Goal: Task Accomplishment & Management: Use online tool/utility

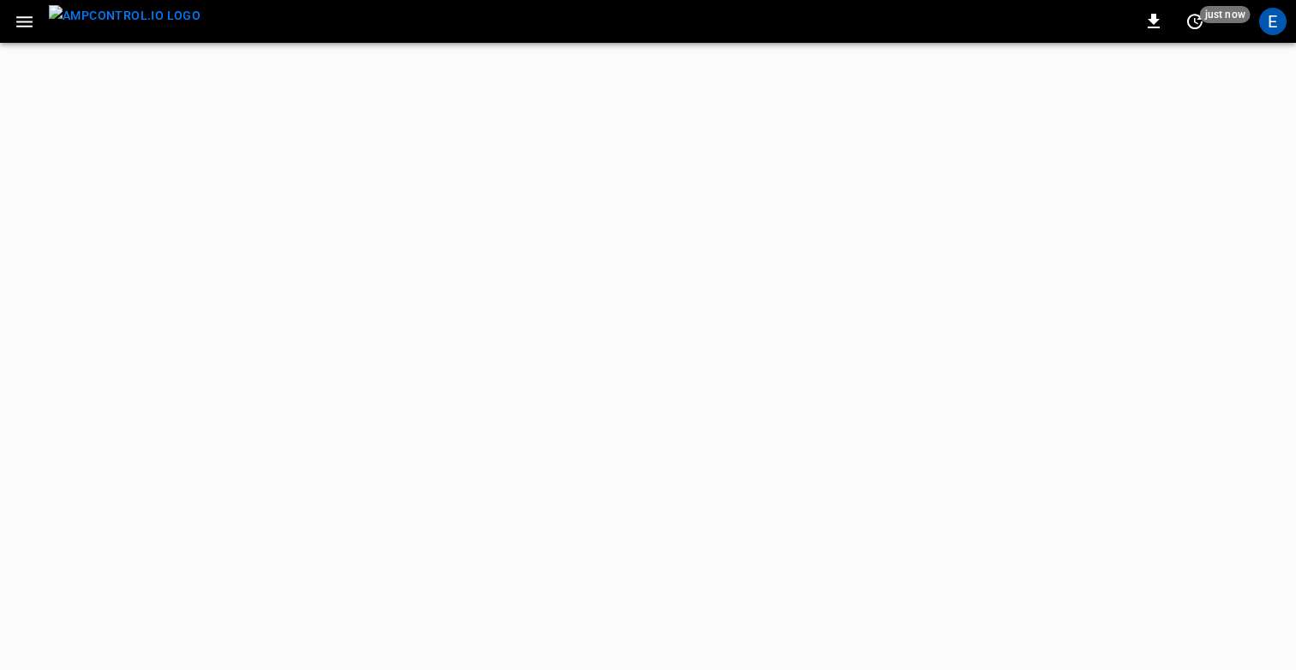
click at [16, 25] on icon "button" at bounding box center [24, 21] width 21 height 21
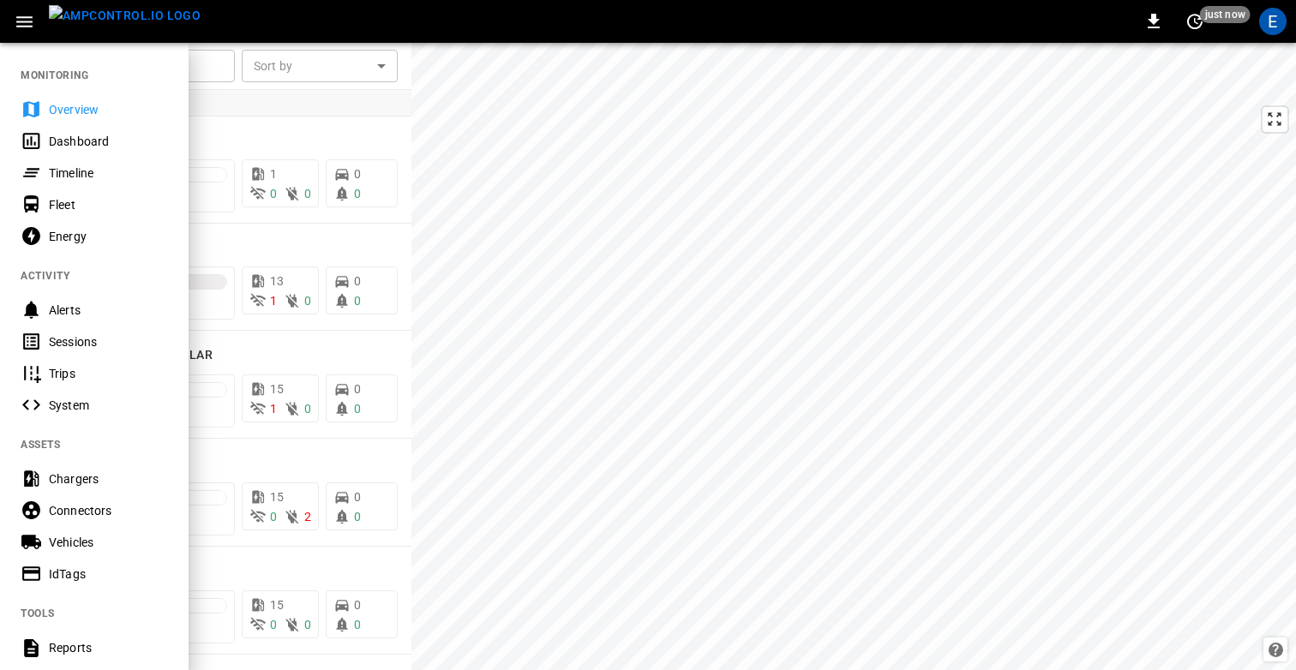
click at [339, 189] on div at bounding box center [648, 335] width 1296 height 670
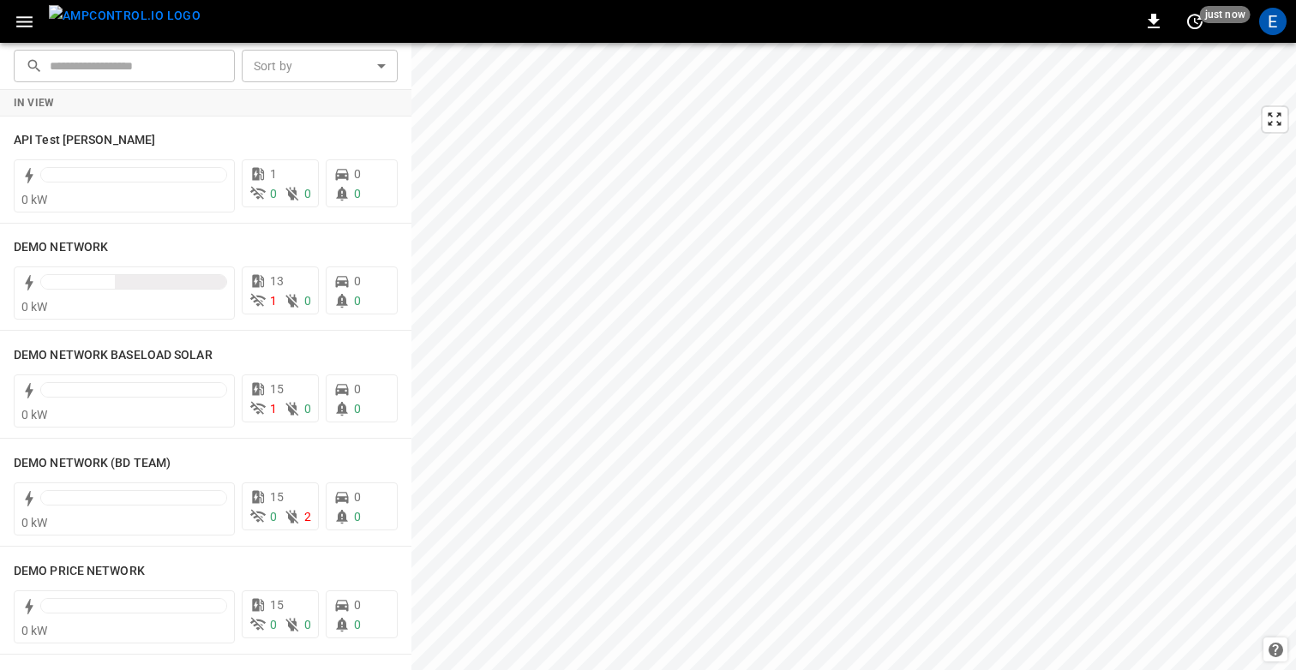
click at [21, 16] on icon "button" at bounding box center [24, 21] width 16 height 11
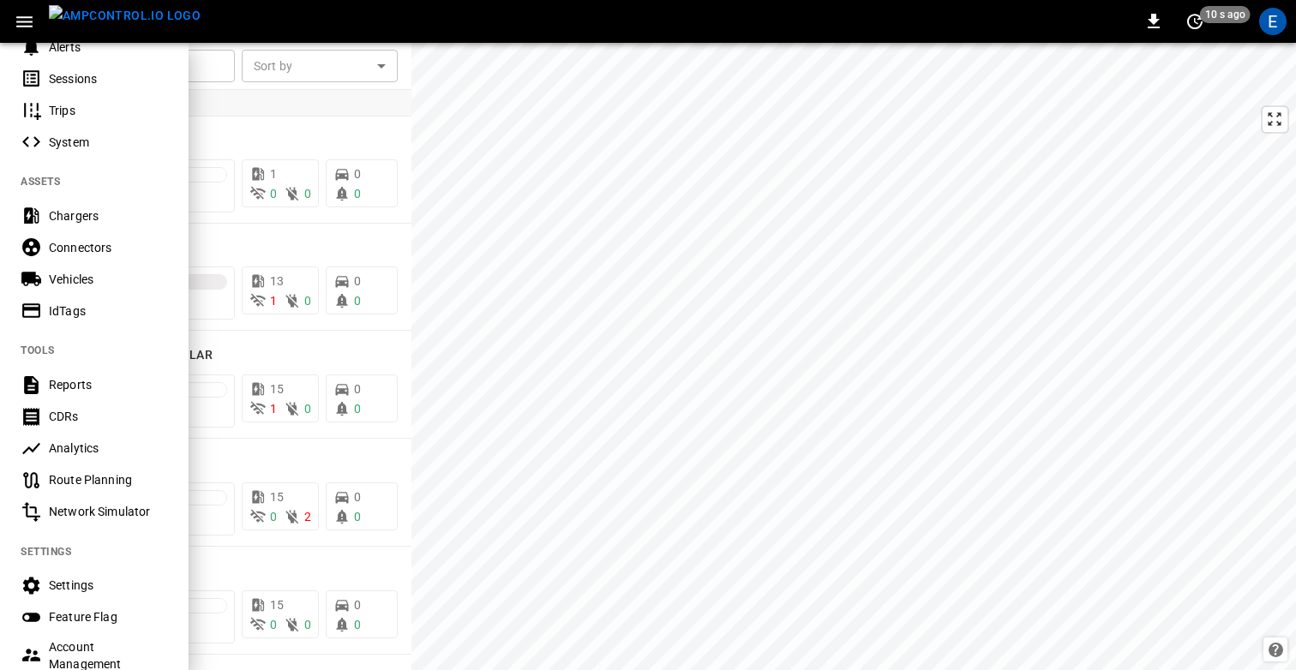
scroll to position [279, 0]
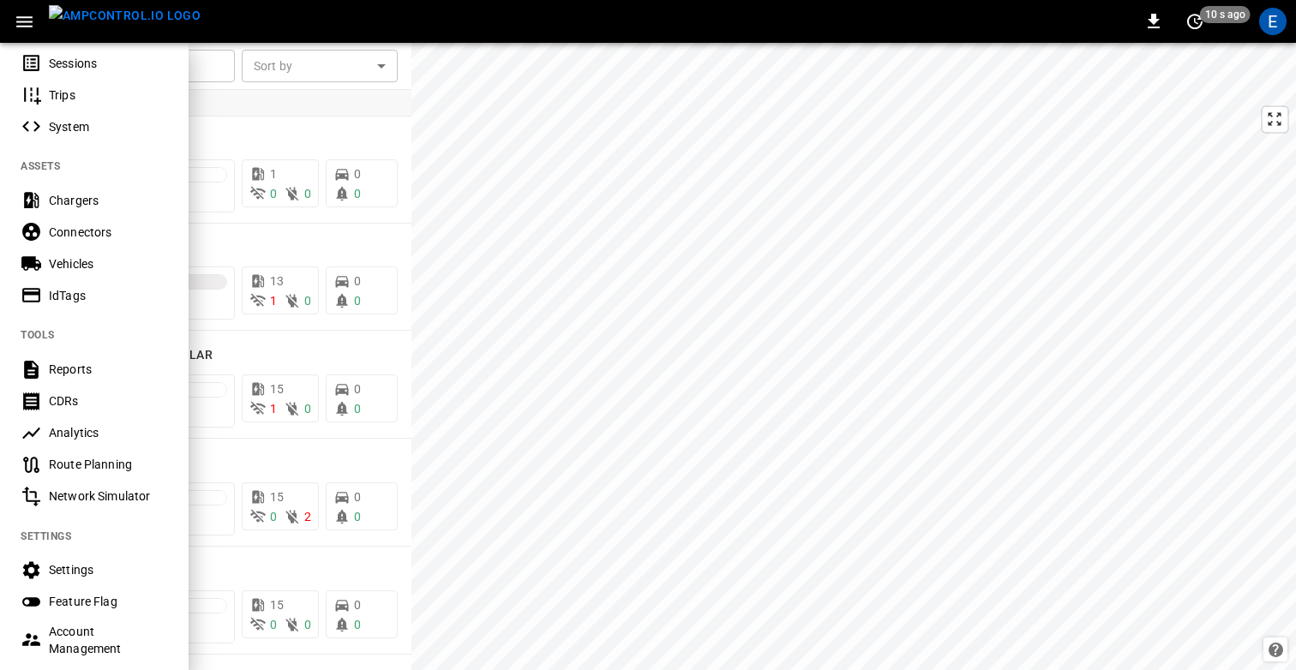
click at [95, 464] on div "Route Planning" at bounding box center [108, 464] width 119 height 17
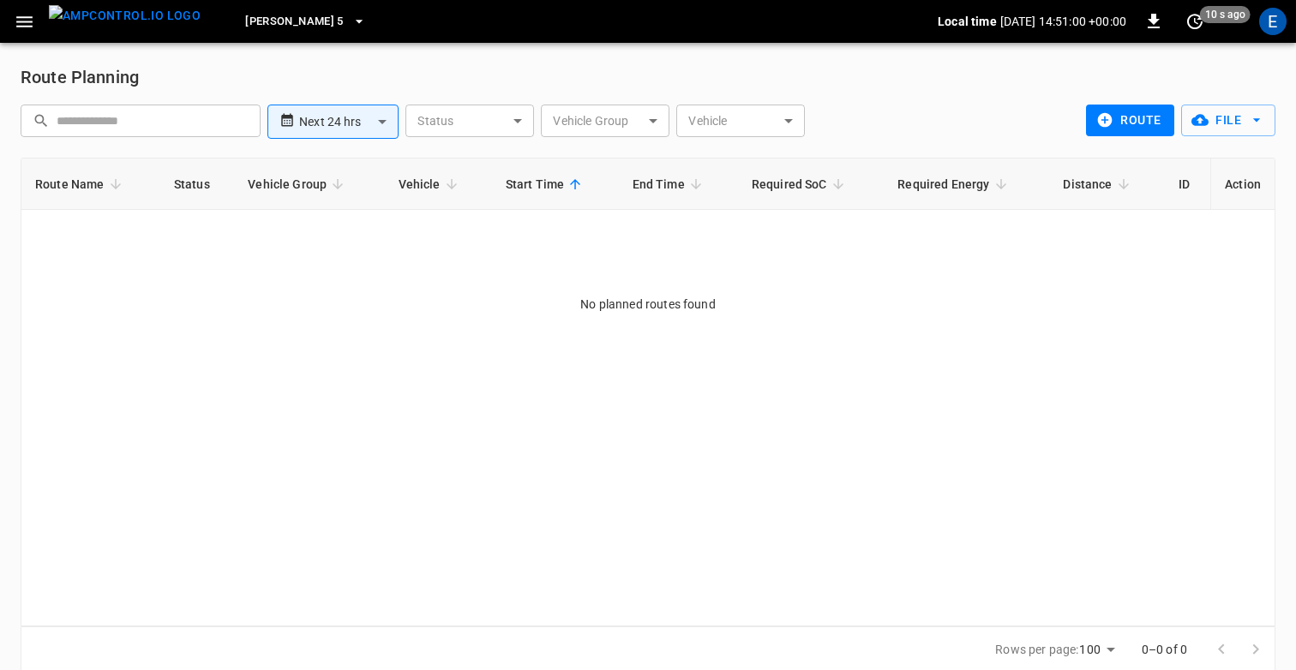
click at [1148, 118] on button "route" at bounding box center [1130, 121] width 88 height 32
click at [1202, 123] on icon "button" at bounding box center [1199, 119] width 17 height 17
click at [1206, 189] on li "Upload CSV File" at bounding box center [1214, 185] width 135 height 28
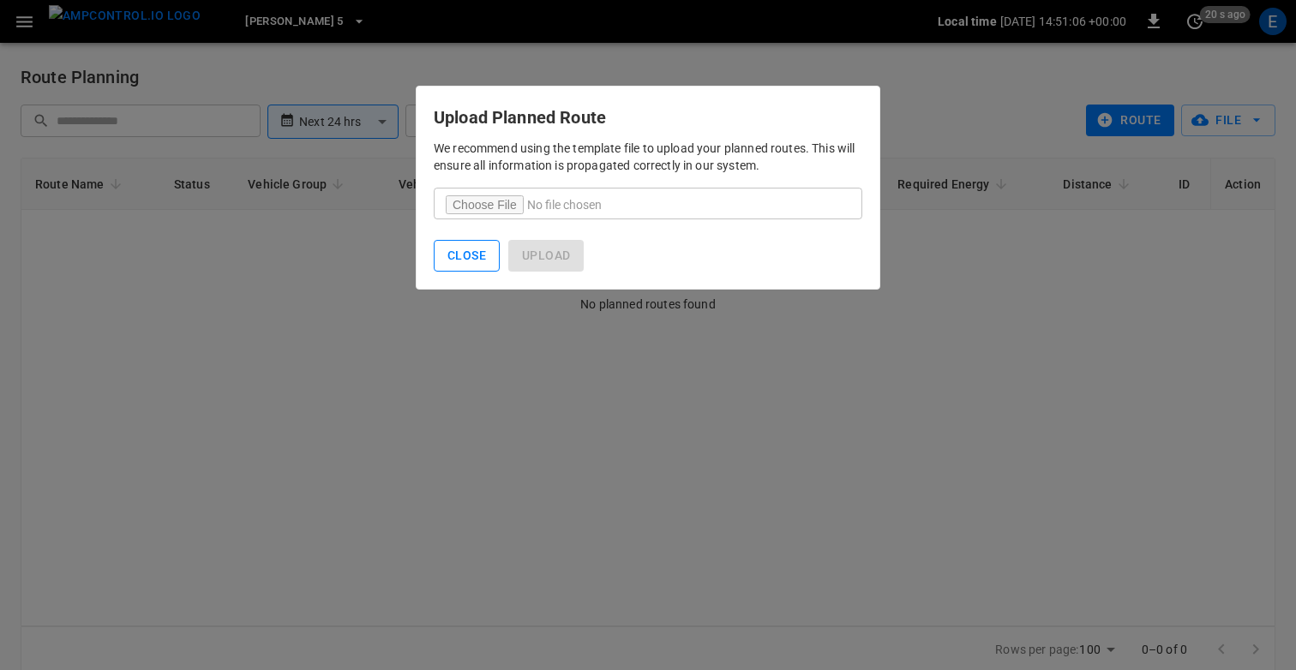
click at [450, 255] on button "Close" at bounding box center [467, 256] width 66 height 32
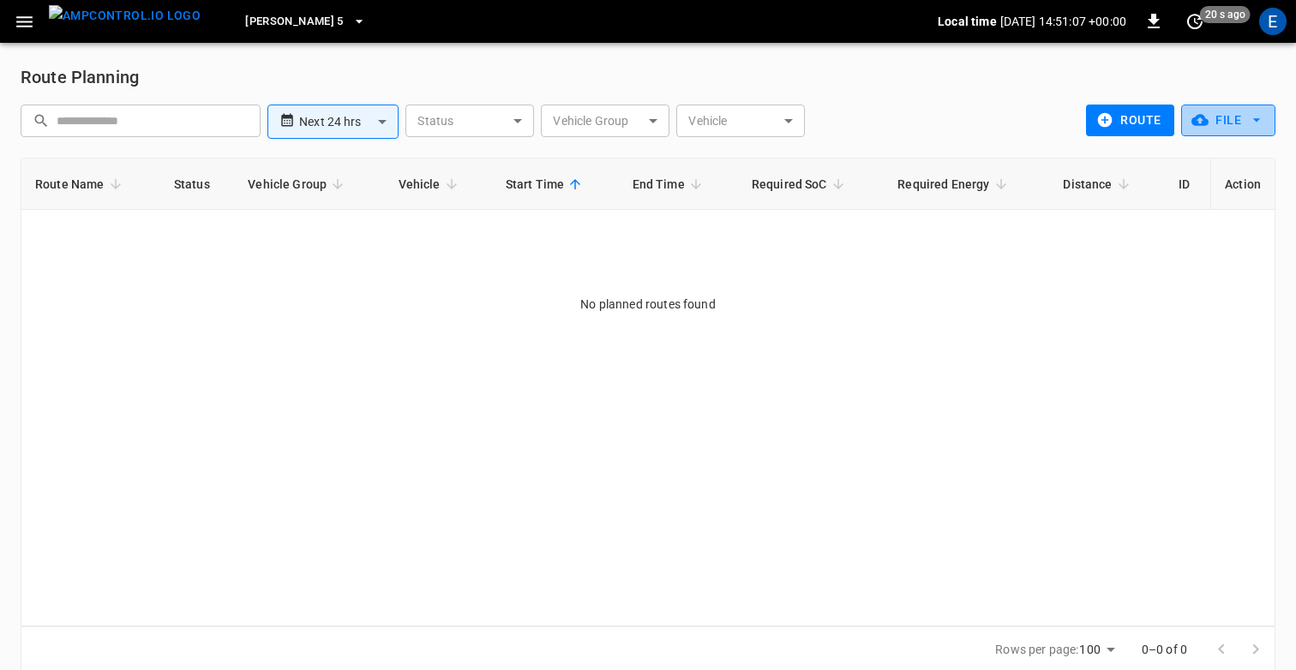
click at [1230, 124] on button "File" at bounding box center [1228, 121] width 94 height 32
click at [1208, 161] on li "Download Template" at bounding box center [1214, 157] width 135 height 28
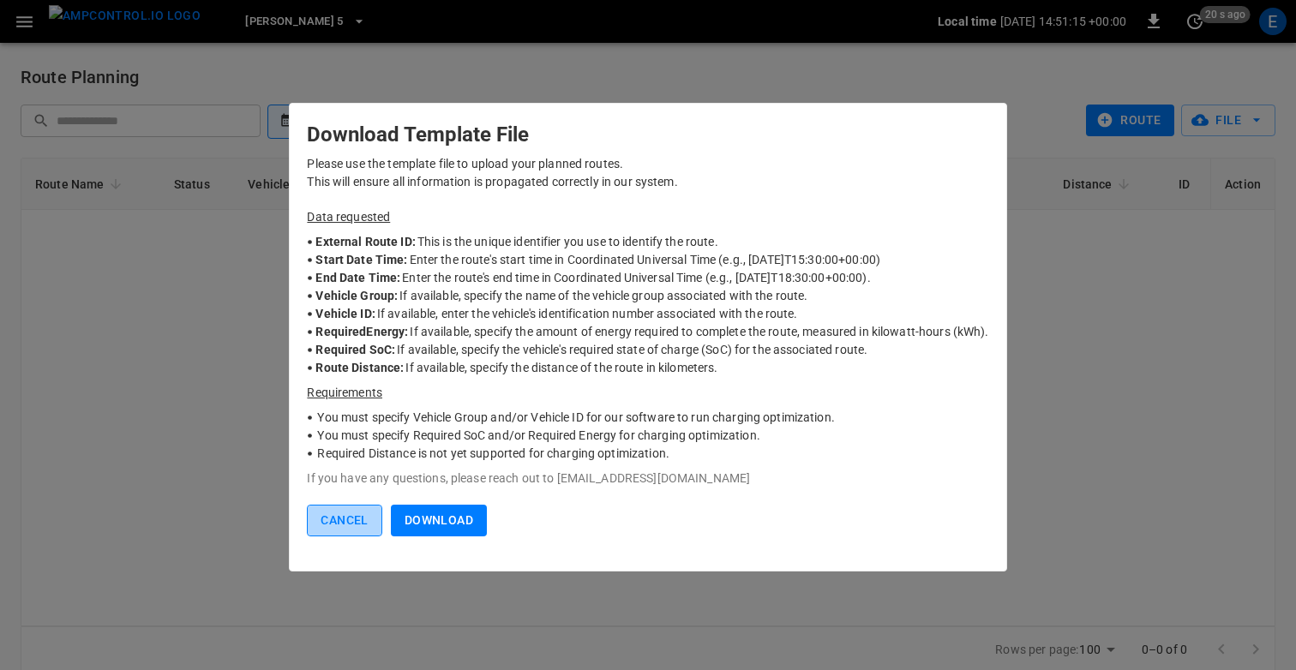
click at [334, 531] on button "Cancel" at bounding box center [344, 521] width 75 height 32
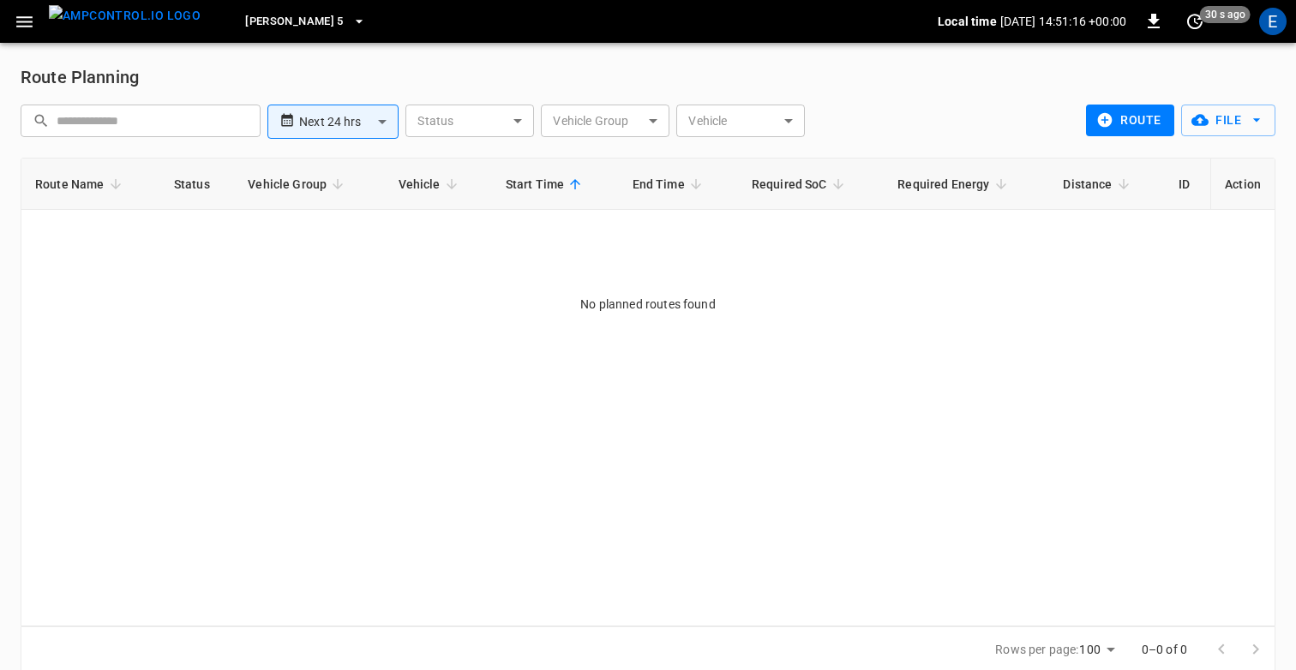
click at [1125, 122] on button "route" at bounding box center [1130, 121] width 88 height 32
